Goal: Navigation & Orientation: Find specific page/section

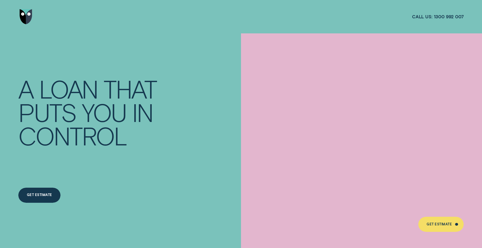
click at [20, 15] on img "Go to home page" at bounding box center [26, 16] width 13 height 15
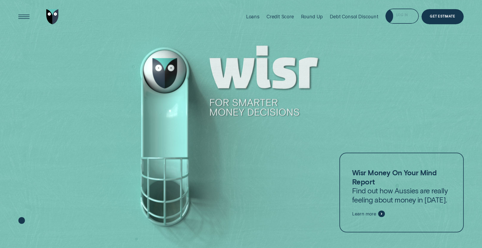
click at [389, 19] on div "Log in" at bounding box center [401, 16] width 33 height 15
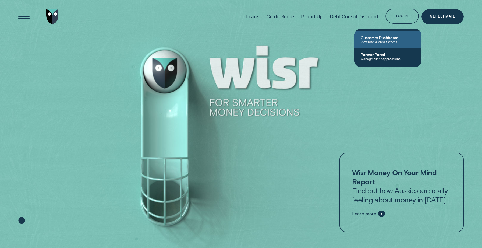
click at [395, 42] on span "View loan & credit scores" at bounding box center [388, 42] width 54 height 4
